Goal: Communication & Community: Answer question/provide support

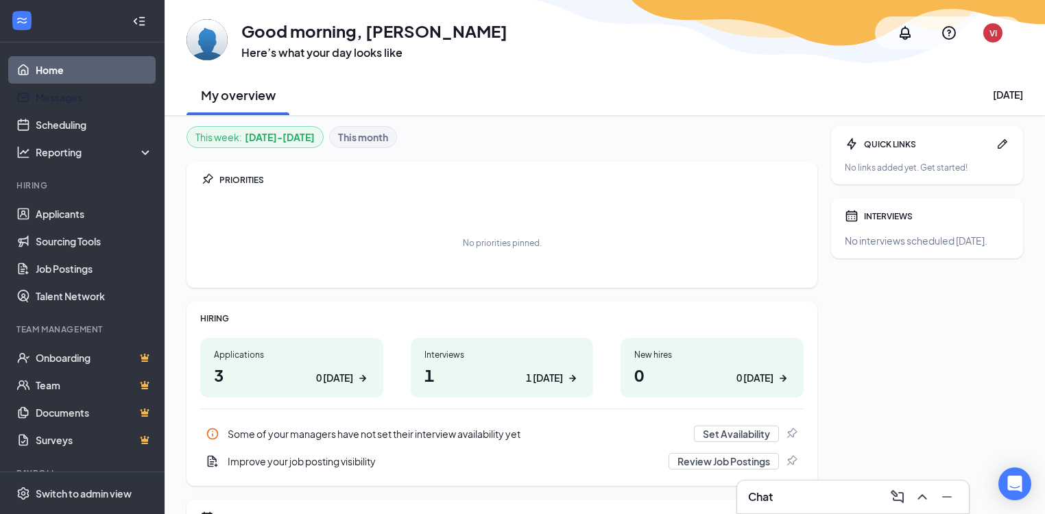
drag, startPoint x: 101, startPoint y: 96, endPoint x: 114, endPoint y: 191, distance: 95.5
click at [101, 96] on link "Messages" at bounding box center [94, 97] width 117 height 27
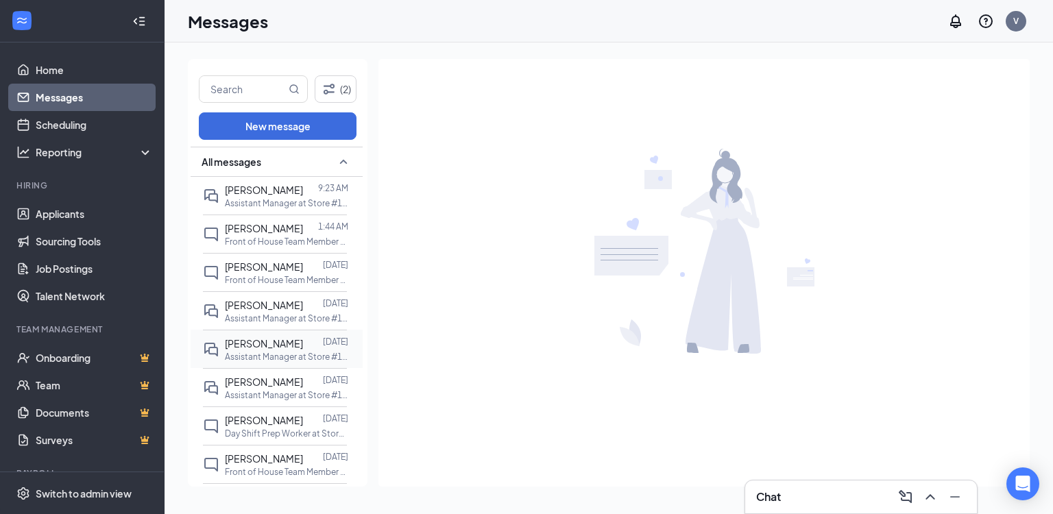
drag, startPoint x: 266, startPoint y: 195, endPoint x: 320, endPoint y: 352, distance: 166.1
click at [266, 200] on div "[PERSON_NAME] 9:23 AM Assistant Manager at Store #116" at bounding box center [286, 195] width 123 height 27
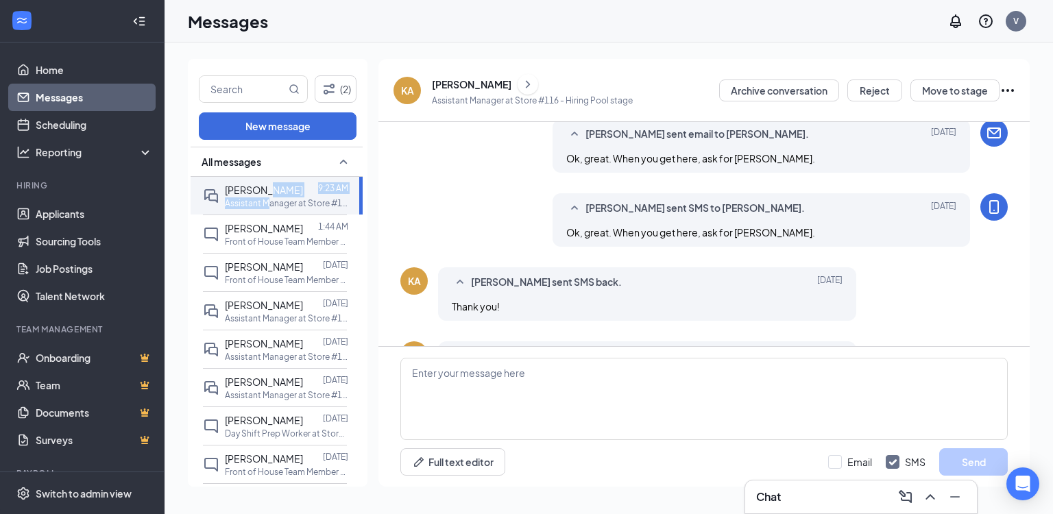
scroll to position [650, 0]
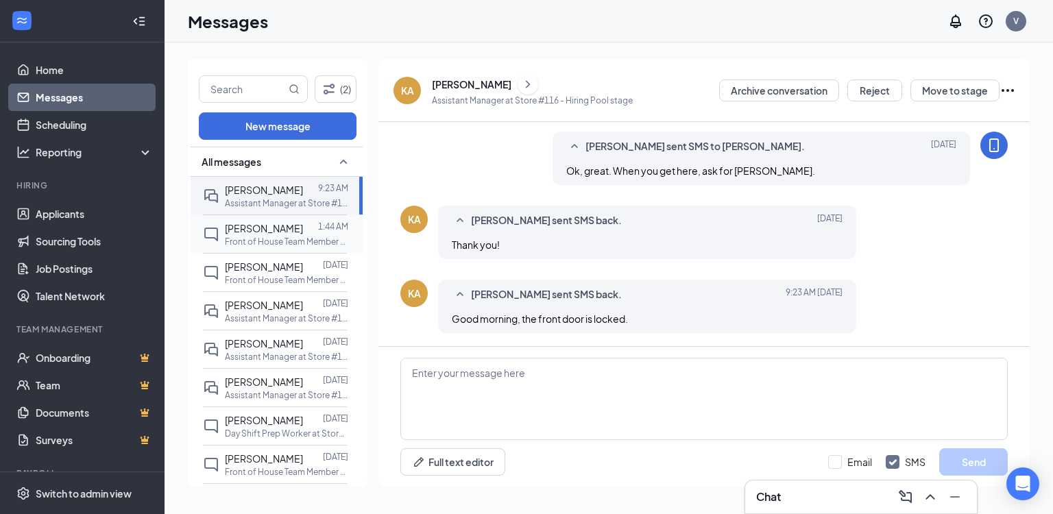
click at [252, 236] on p "Front of House Team Member at Store #116" at bounding box center [286, 242] width 123 height 12
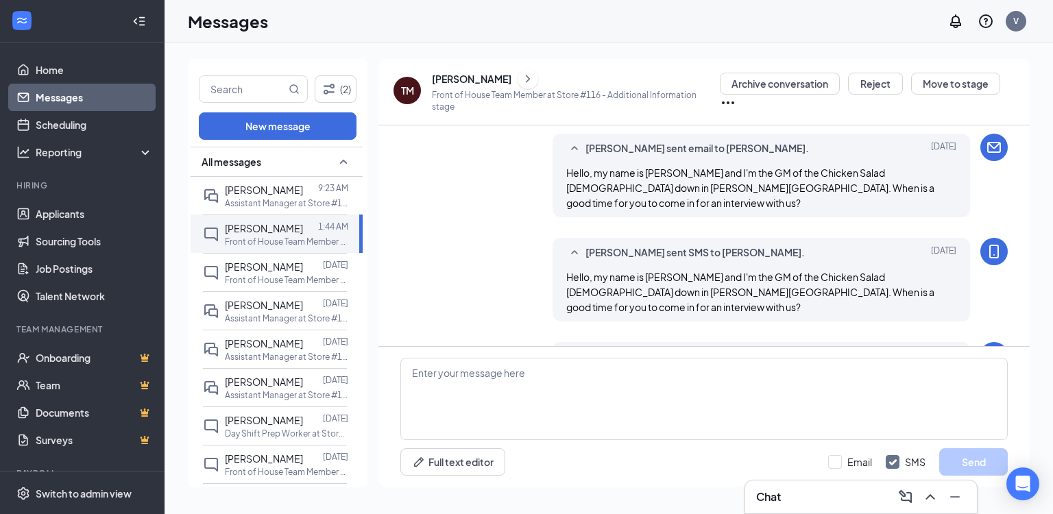
scroll to position [145, 0]
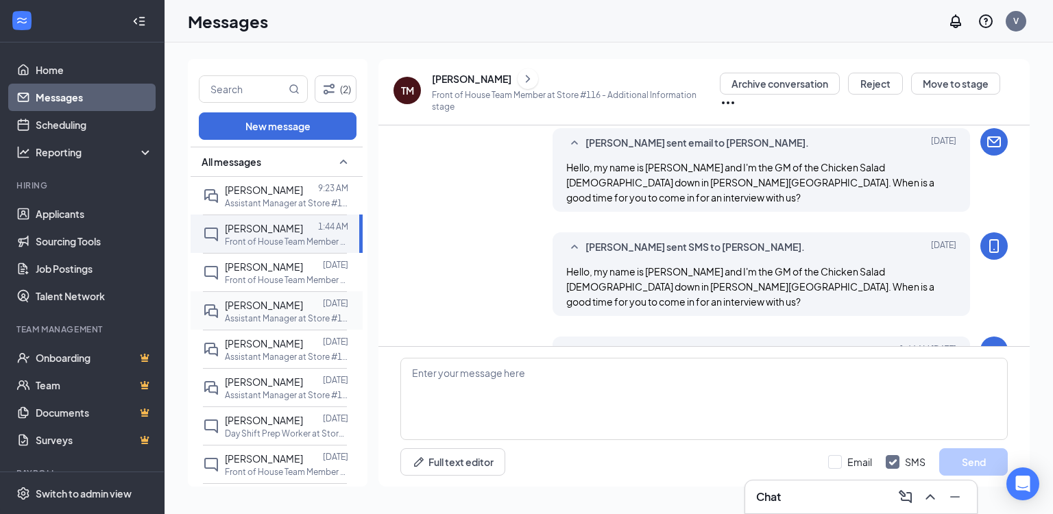
click at [292, 278] on p "Front of House Team Member at Store #116" at bounding box center [286, 280] width 123 height 12
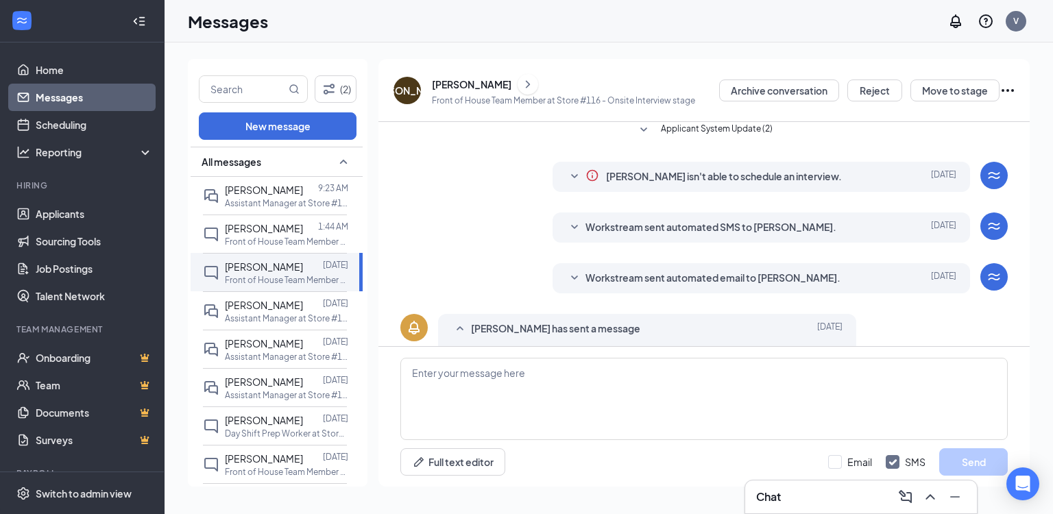
scroll to position [183, 0]
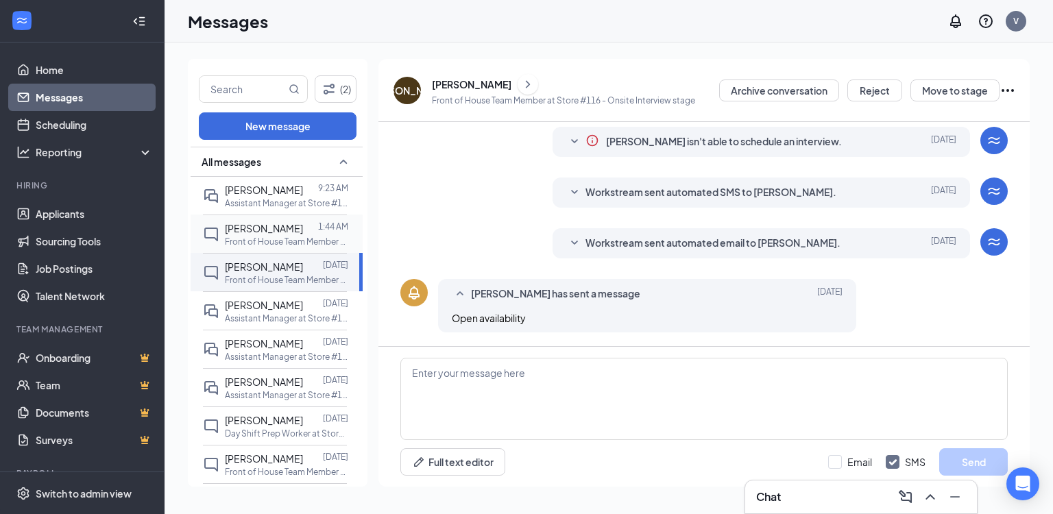
click at [277, 236] on p "Front of House Team Member at Store #116" at bounding box center [286, 242] width 123 height 12
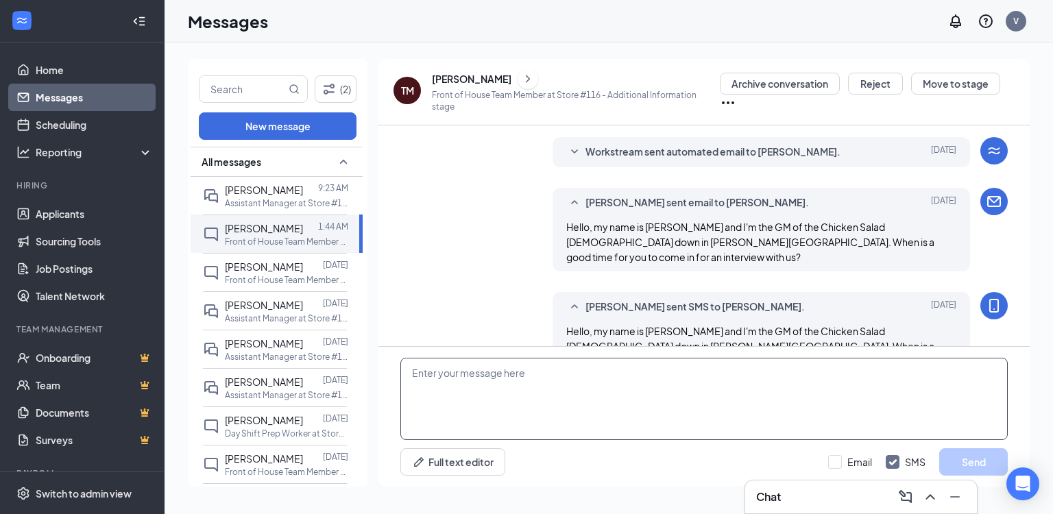
scroll to position [145, 0]
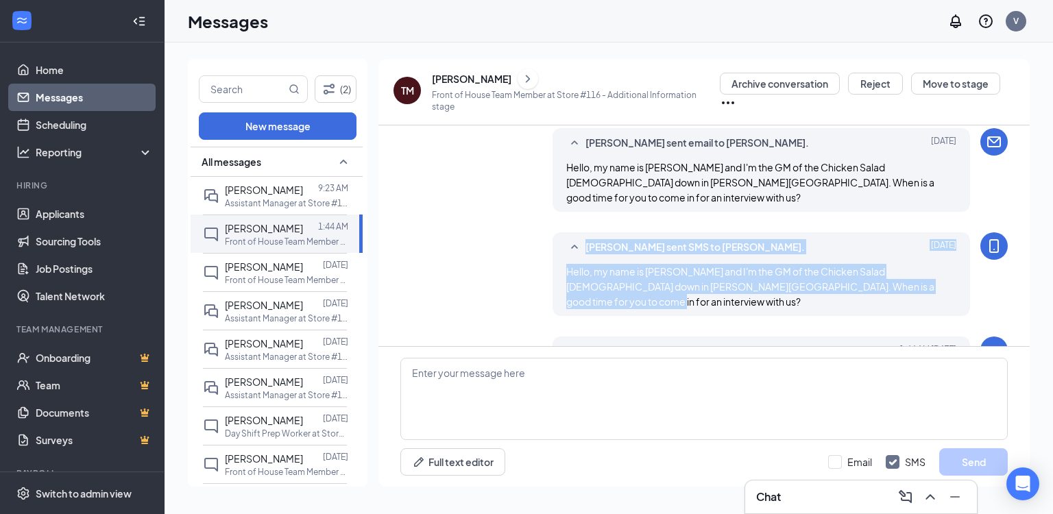
drag, startPoint x: 932, startPoint y: 267, endPoint x: 553, endPoint y: 240, distance: 380.7
click at [553, 240] on div "[PERSON_NAME] sent SMS to [PERSON_NAME]. [DATE] Hello, my name is [PERSON_NAME]…" at bounding box center [762, 274] width 418 height 84
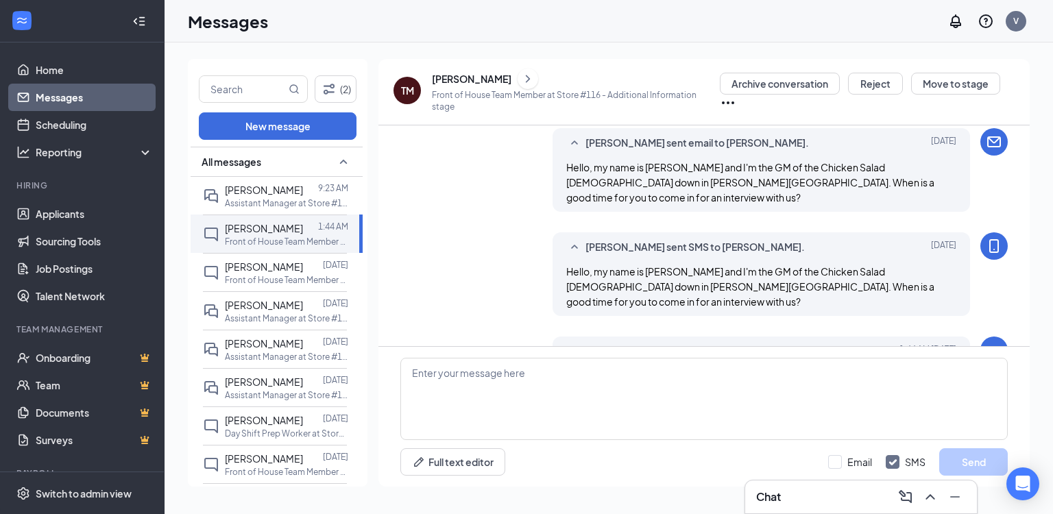
drag, startPoint x: 553, startPoint y: 240, endPoint x: 786, endPoint y: 206, distance: 235.6
click at [786, 206] on div "Applicant System Update (2) Workstream sent automated email to [PERSON_NAME]. […" at bounding box center [703, 180] width 607 height 400
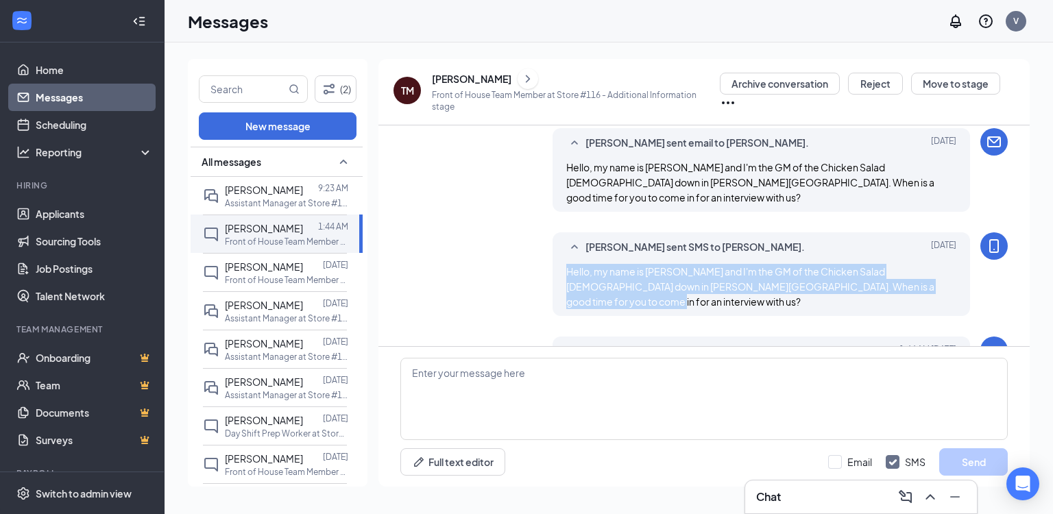
drag, startPoint x: 561, startPoint y: 252, endPoint x: 935, endPoint y: 290, distance: 375.6
click at [935, 290] on div "Applicant System Update (2) Workstream sent automated email to [PERSON_NAME]. […" at bounding box center [703, 180] width 607 height 400
copy span "Hello, my name is [PERSON_NAME] and I'm the GM of the Chicken Salad [DEMOGRAPHI…"
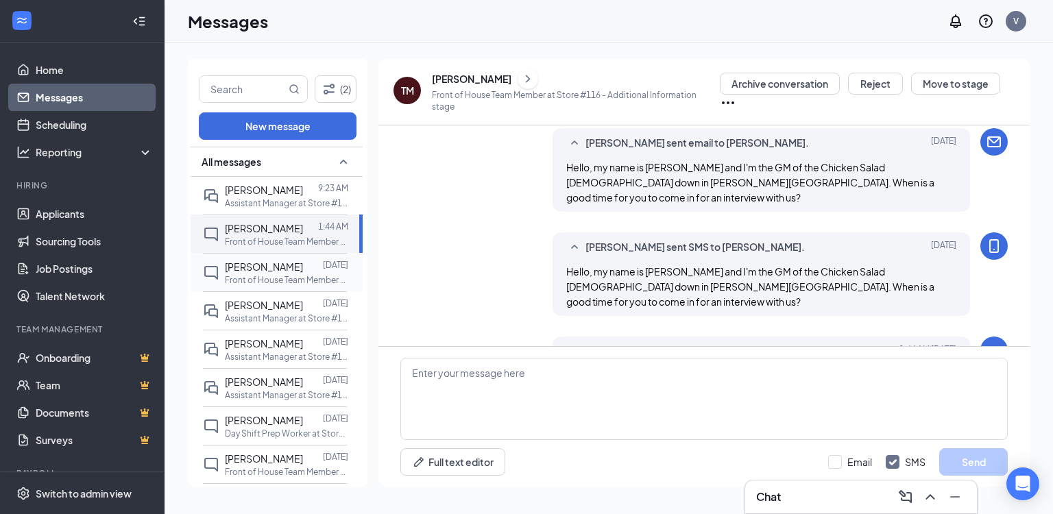
click at [238, 268] on span "[PERSON_NAME]" at bounding box center [264, 267] width 78 height 12
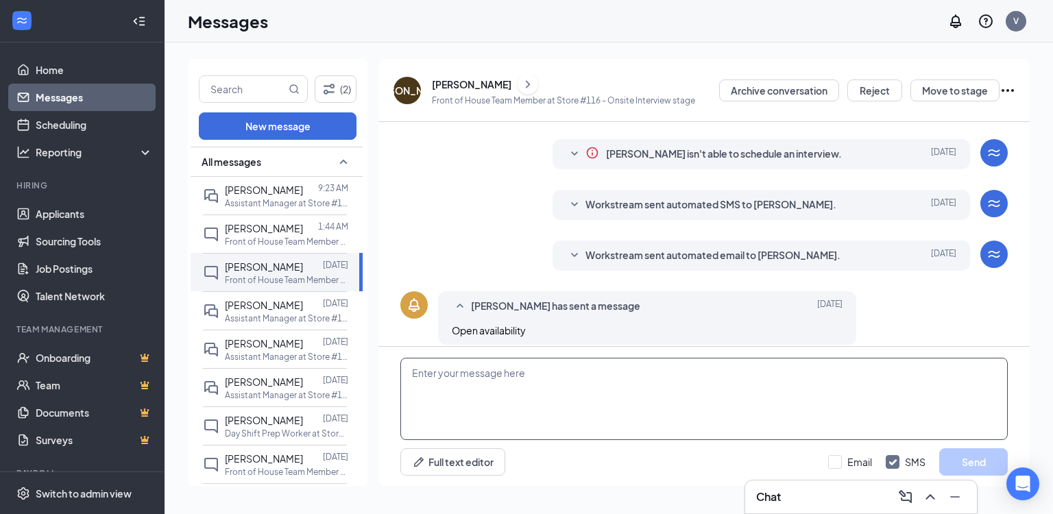
click at [592, 374] on textarea at bounding box center [703, 399] width 607 height 82
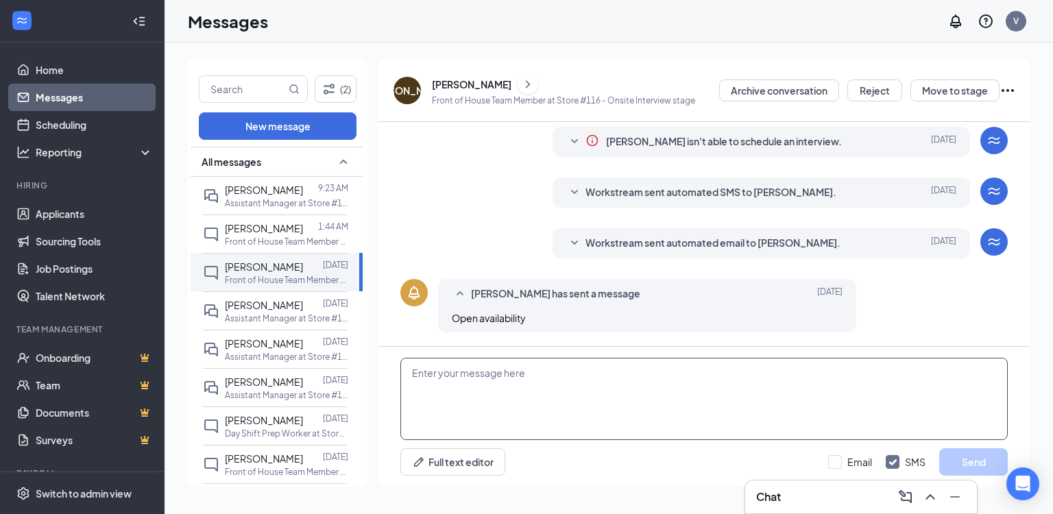
paste textarea "Hello, my name is [PERSON_NAME] and I'm the GM of the Chicken Salad [DEMOGRAPHI…"
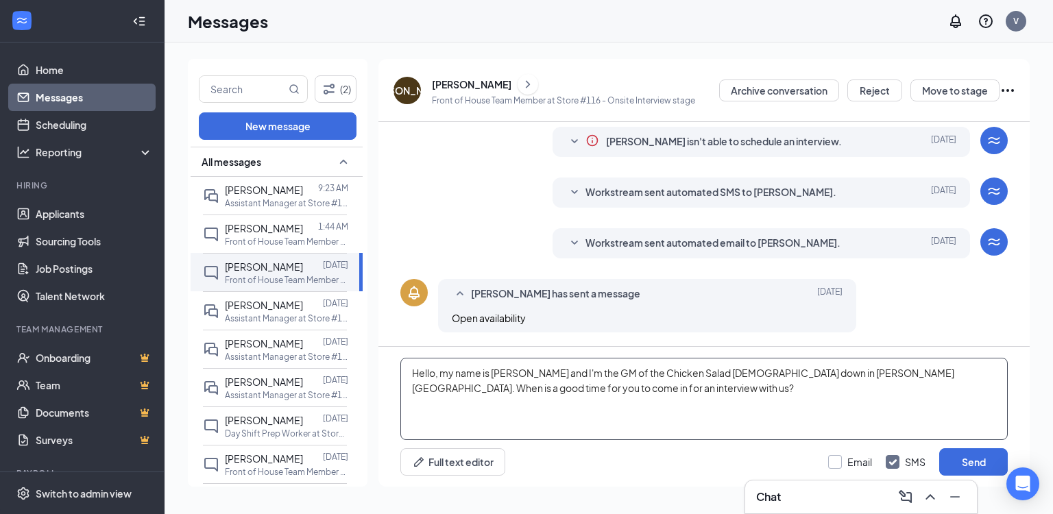
type textarea "Hello, my name is [PERSON_NAME] and I'm the GM of the Chicken Salad [DEMOGRAPHI…"
click at [869, 460] on input "Email" at bounding box center [850, 462] width 44 height 14
checkbox input "true"
click at [943, 462] on button "Send" at bounding box center [973, 461] width 69 height 27
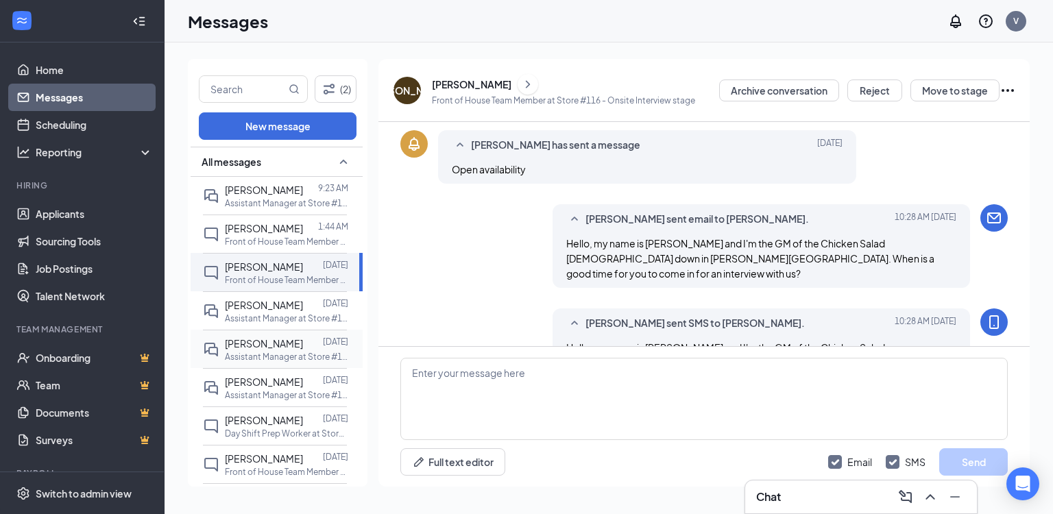
scroll to position [361, 0]
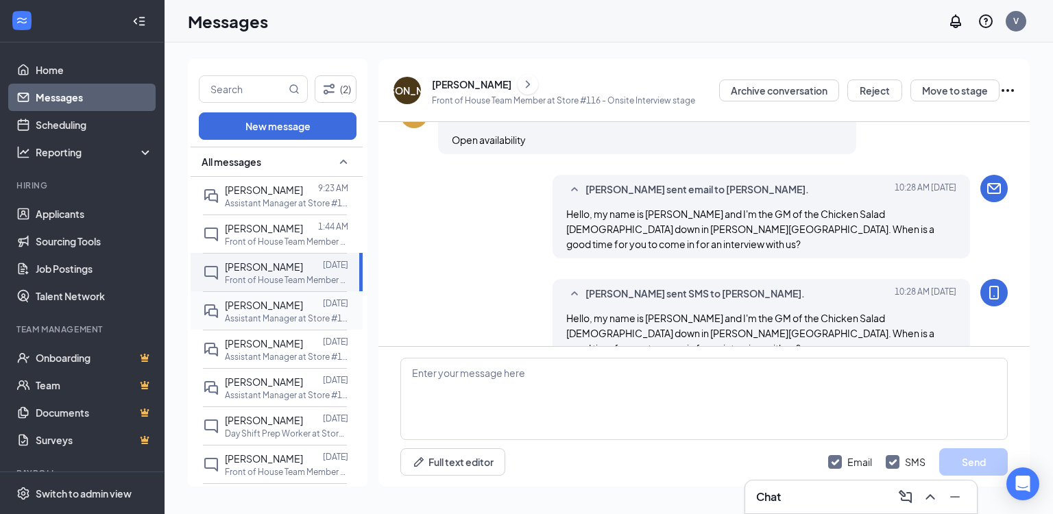
click at [285, 302] on span "[PERSON_NAME]" at bounding box center [264, 305] width 78 height 12
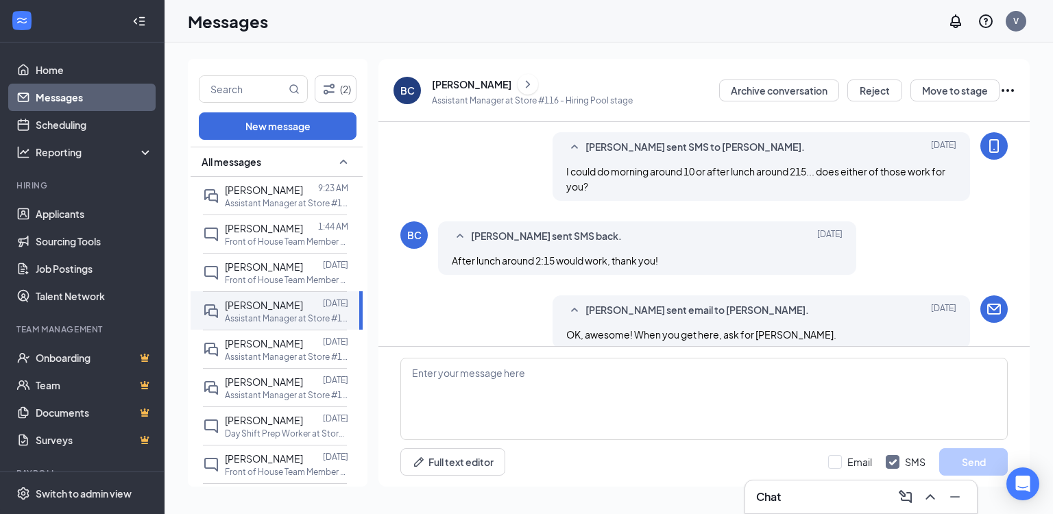
scroll to position [386, 0]
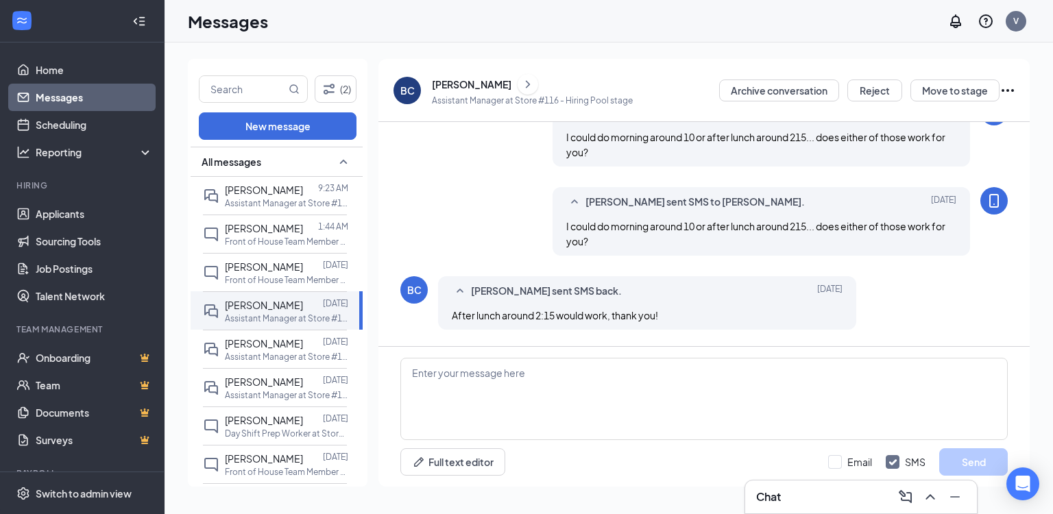
click at [457, 83] on div "[PERSON_NAME]" at bounding box center [472, 84] width 80 height 14
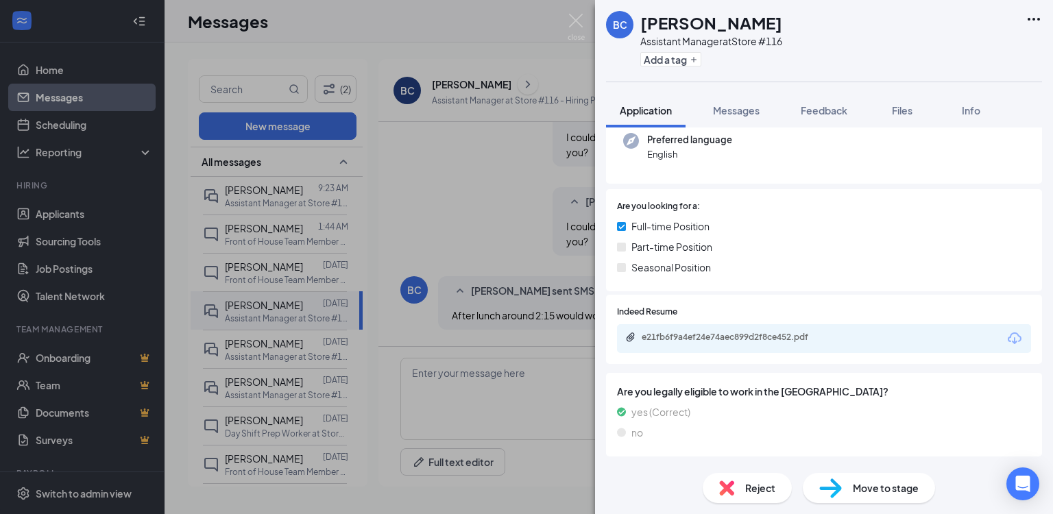
scroll to position [274, 0]
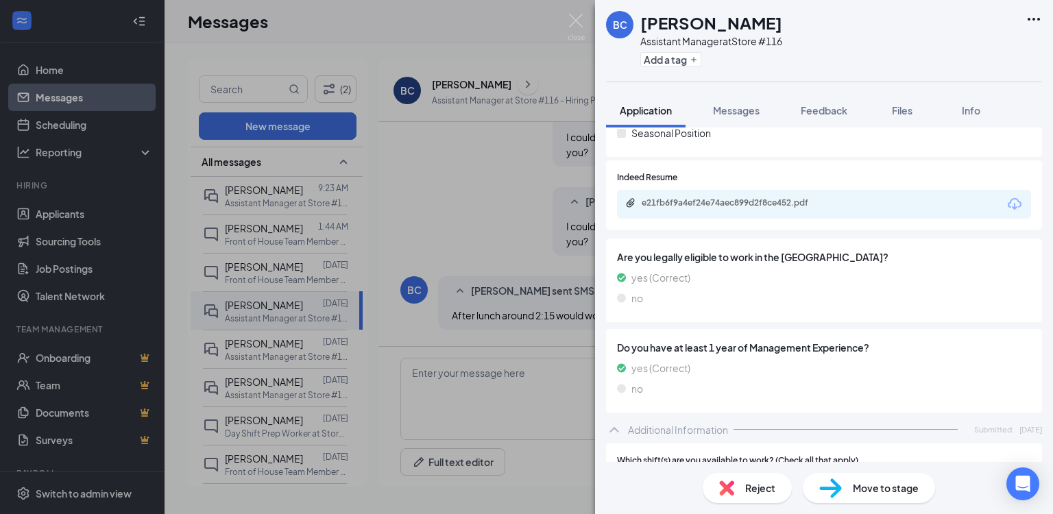
click at [712, 204] on div "e21fb6f9a4ef24e74aec899d2f8ce452.pdf" at bounding box center [738, 202] width 192 height 11
